Goal: Task Accomplishment & Management: Use online tool/utility

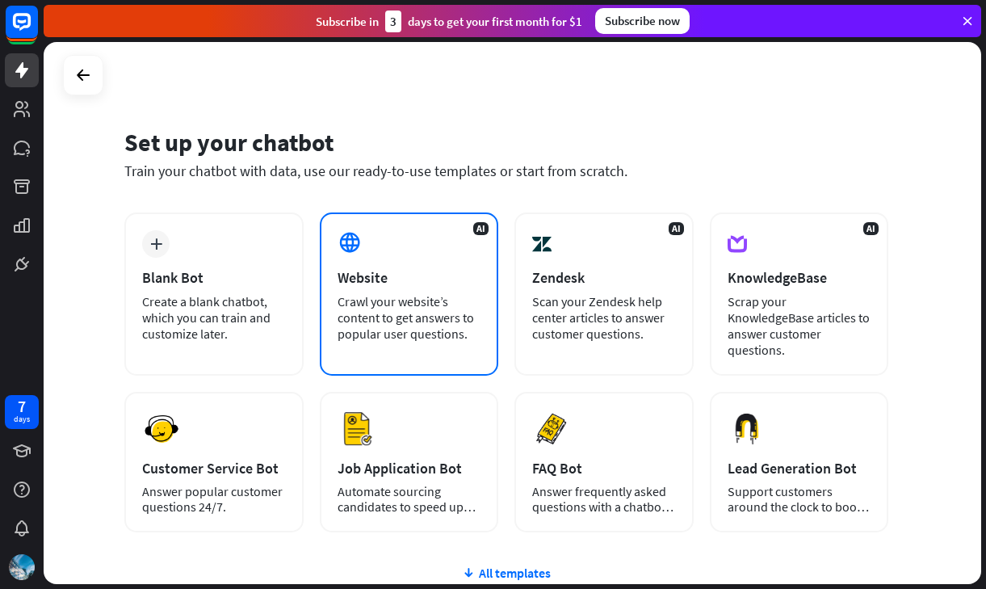
click at [369, 275] on div "Website" at bounding box center [410, 277] width 144 height 19
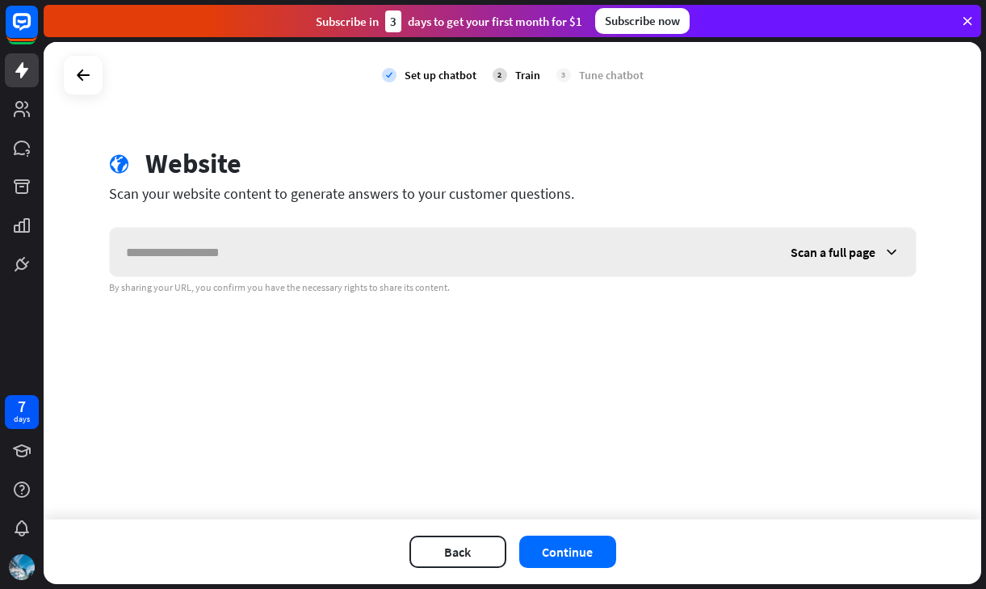
click at [320, 264] on input "text" at bounding box center [442, 252] width 665 height 48
type input "**********"
click at [563, 536] on button "Continue" at bounding box center [567, 551] width 97 height 32
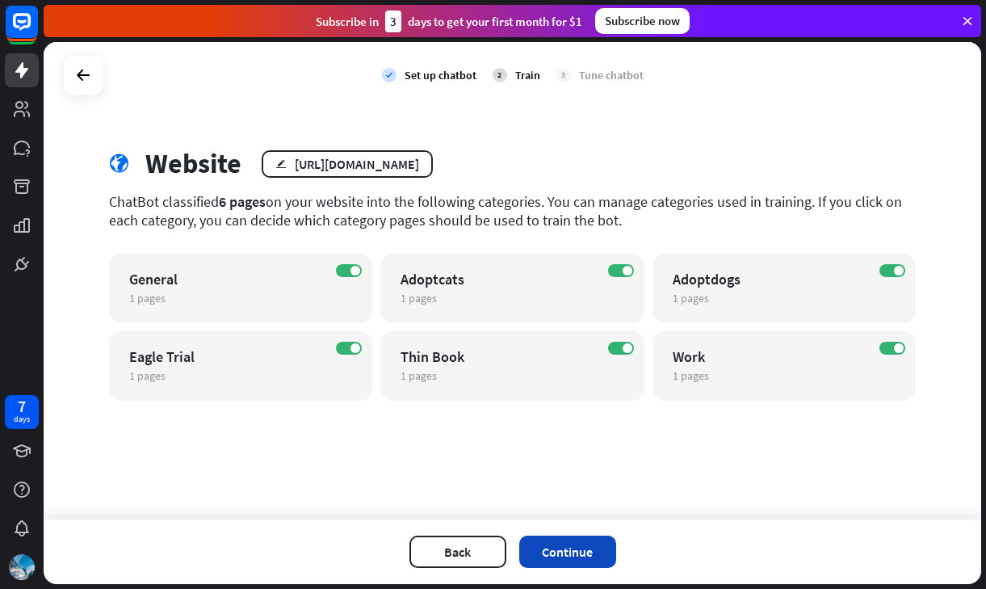
click at [572, 547] on button "Continue" at bounding box center [567, 551] width 97 height 32
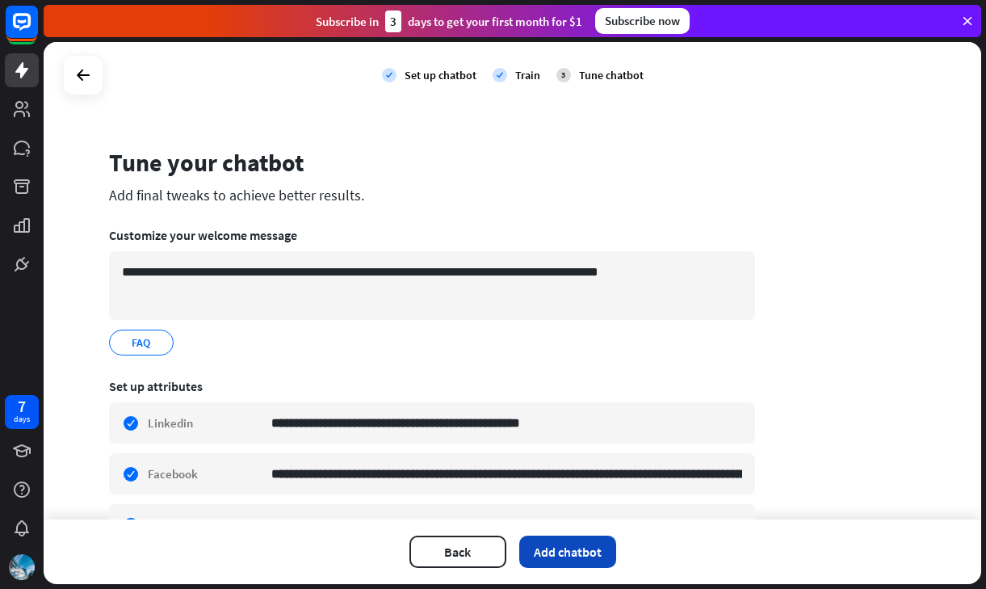
click at [597, 545] on button "Add chatbot" at bounding box center [567, 551] width 97 height 32
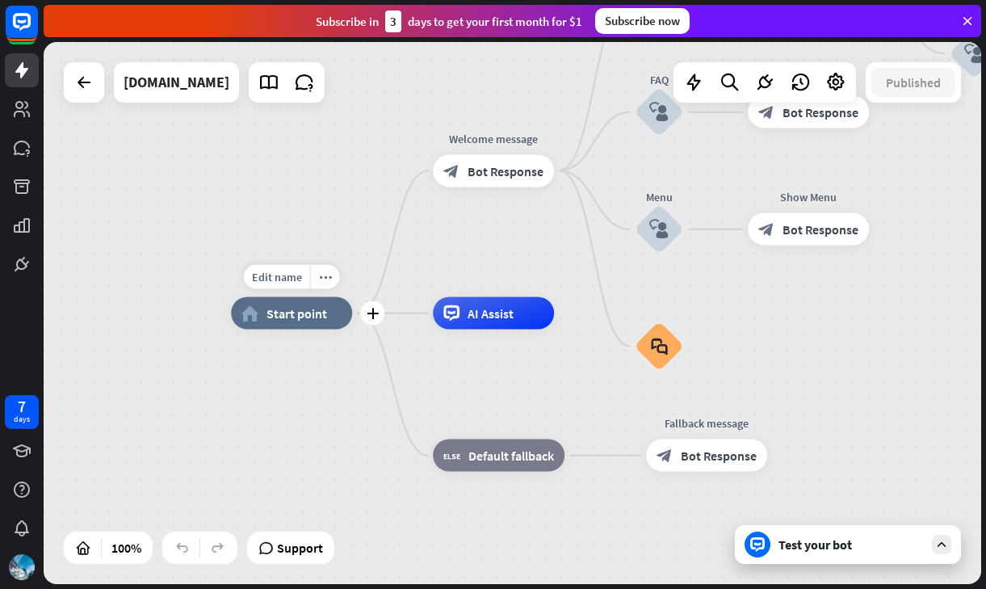
click at [318, 321] on span "Start point" at bounding box center [296, 313] width 61 height 16
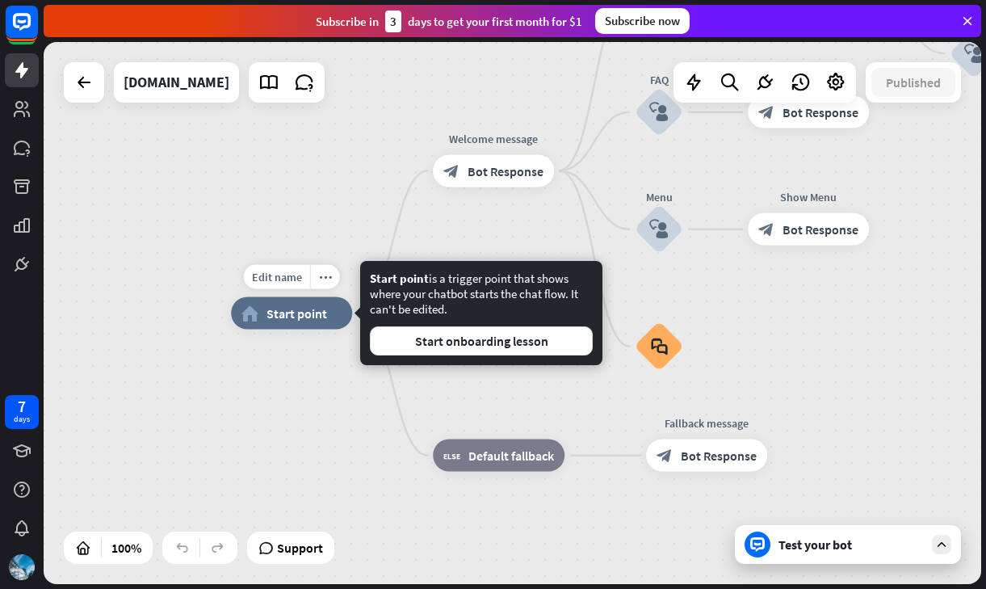
click at [318, 321] on span "Start point" at bounding box center [296, 313] width 61 height 16
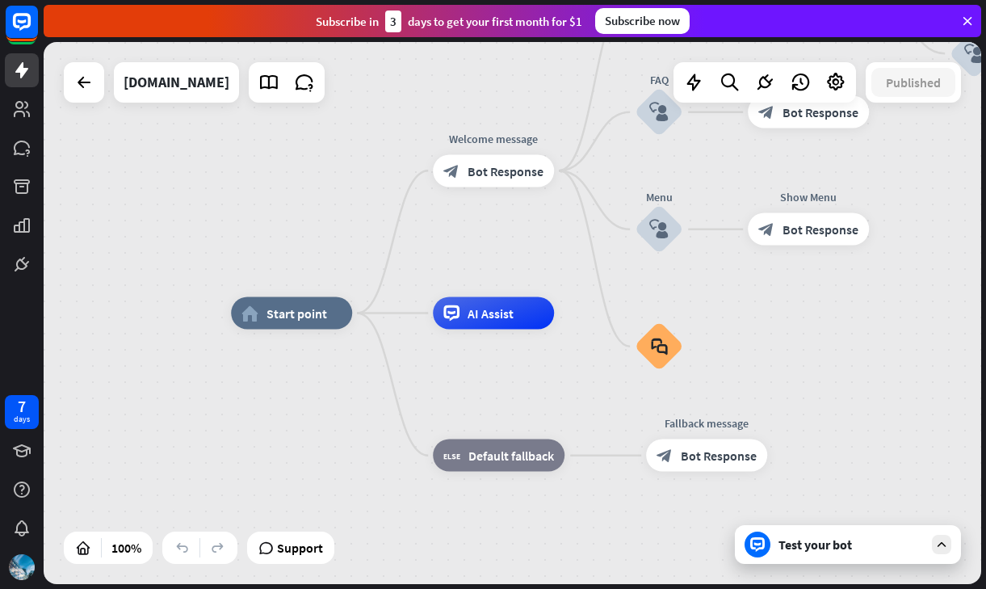
click at [850, 551] on div "Test your bot" at bounding box center [850, 544] width 145 height 16
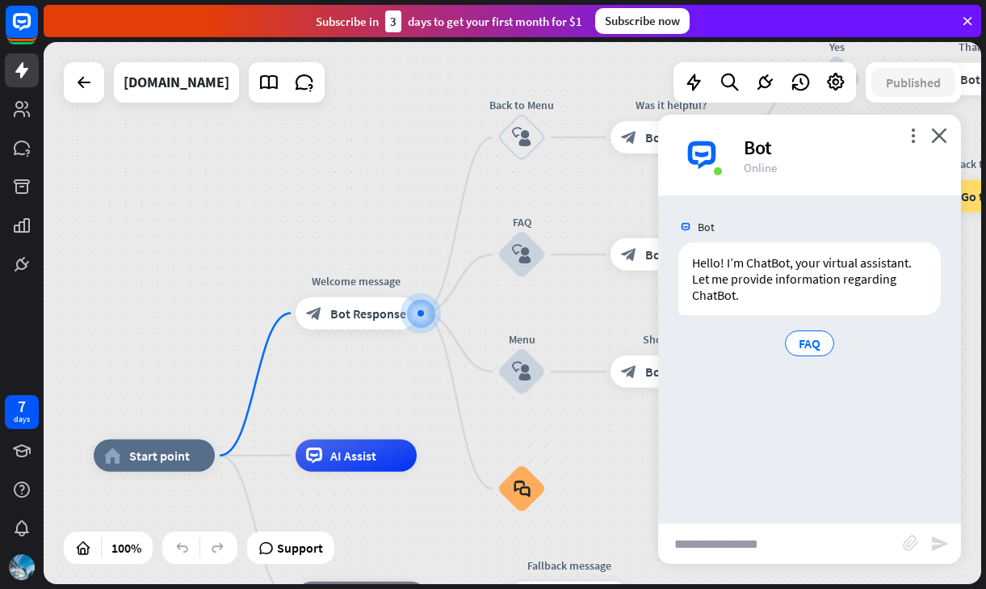
click at [787, 542] on input "text" at bounding box center [780, 543] width 245 height 40
type input "**"
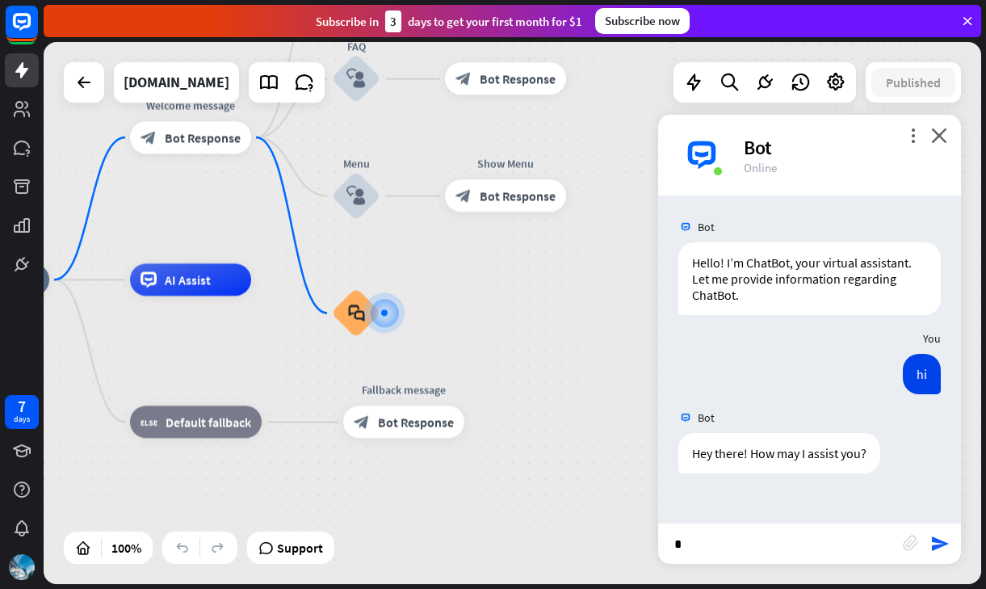
type input "**"
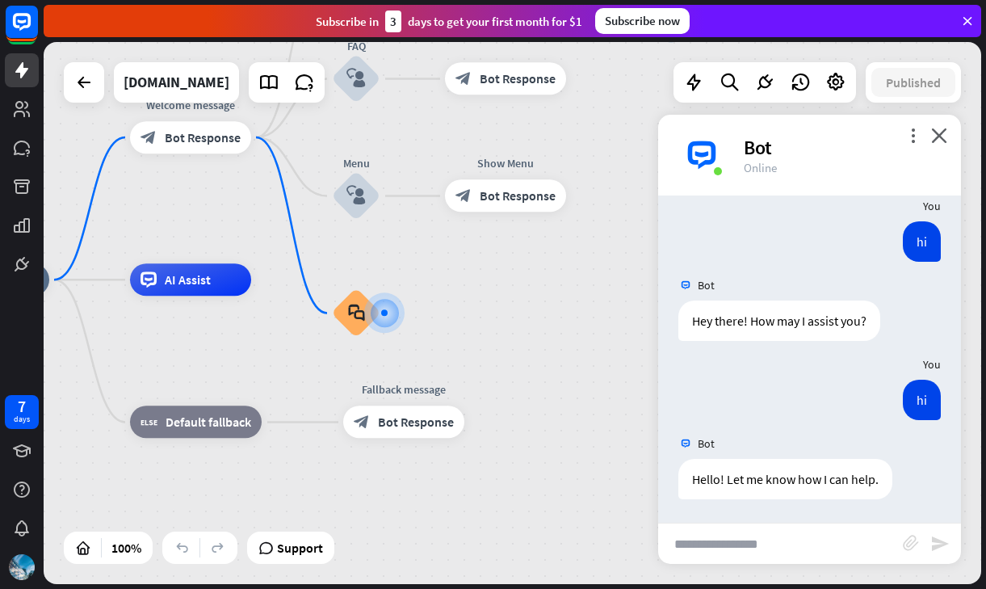
scroll to position [133, 0]
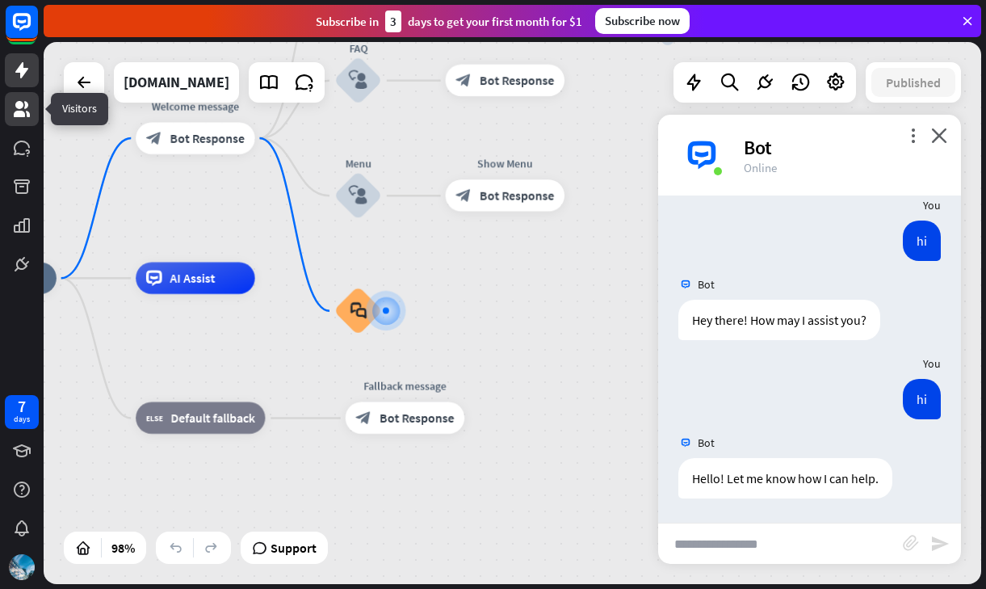
click at [25, 115] on icon at bounding box center [22, 109] width 16 height 16
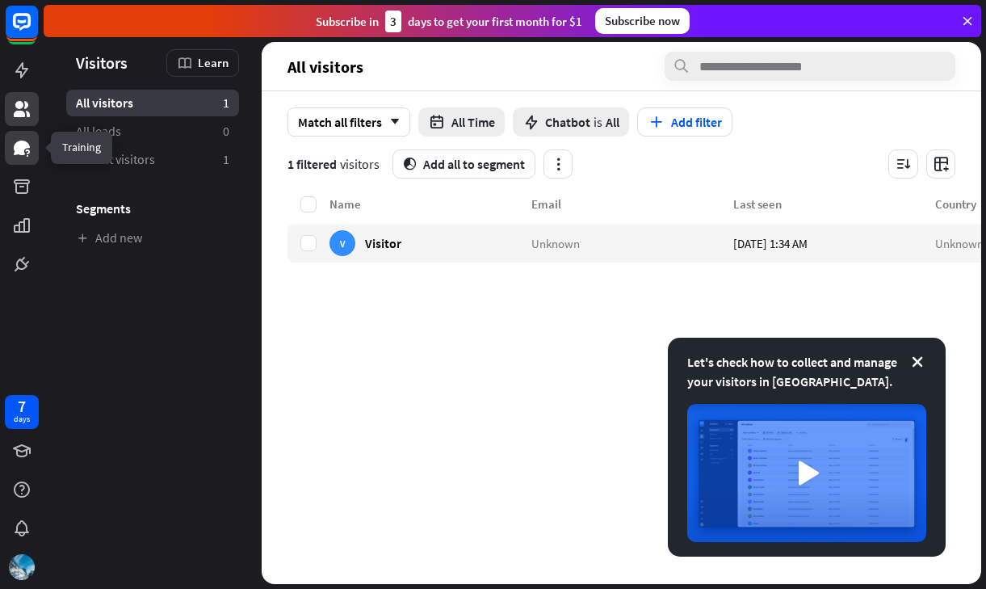
click at [25, 149] on icon at bounding box center [22, 147] width 16 height 15
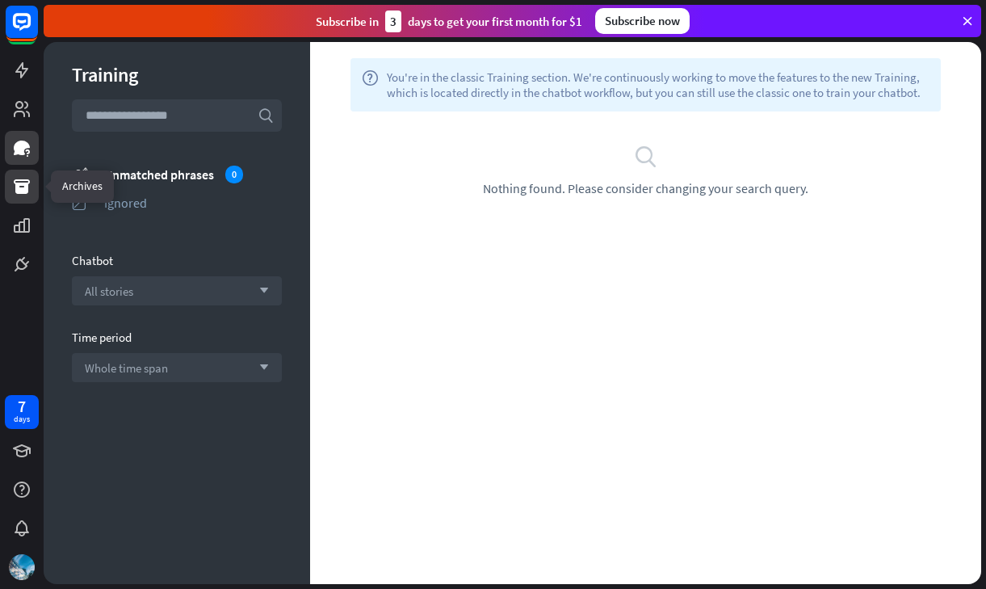
click at [13, 188] on icon at bounding box center [21, 186] width 19 height 19
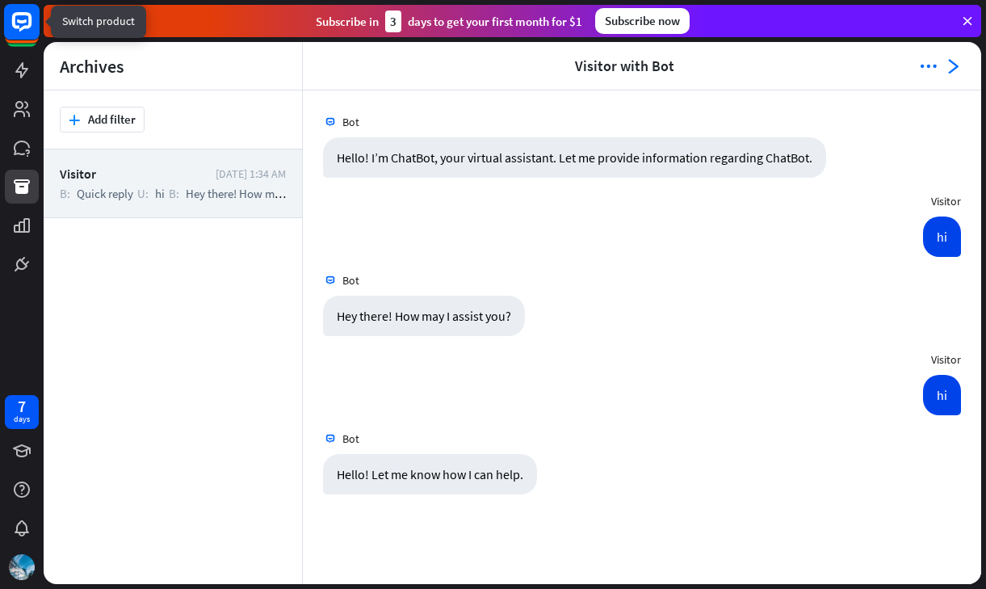
click at [20, 25] on rect at bounding box center [22, 22] width 36 height 36
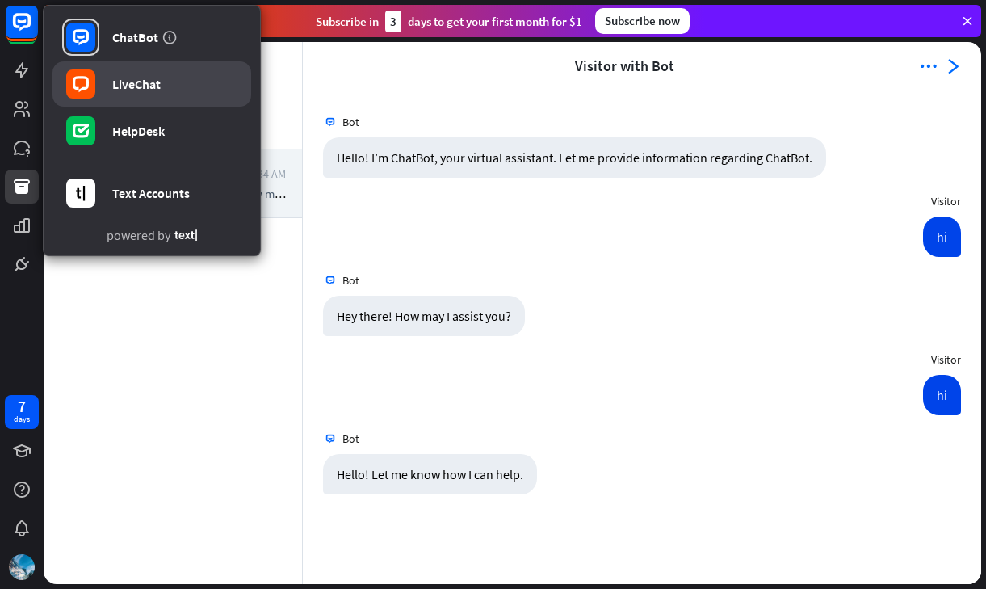
click at [87, 69] on div at bounding box center [80, 83] width 37 height 37
